Goal: Task Accomplishment & Management: Manage account settings

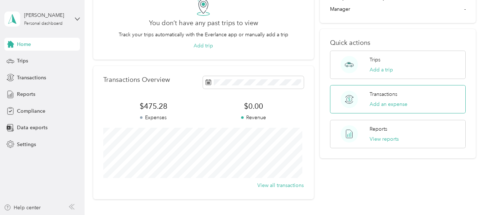
scroll to position [72, 0]
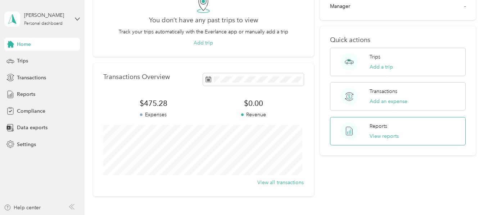
click at [382, 123] on div "Reports View reports" at bounding box center [383, 132] width 29 height 18
